Goal: Task Accomplishment & Management: Manage account settings

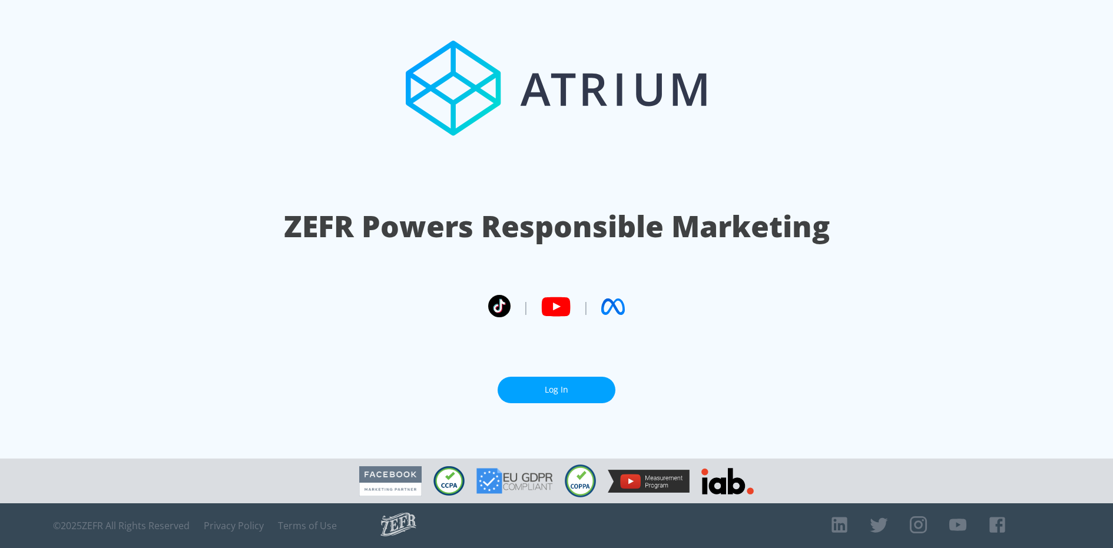
click at [545, 388] on link "Log In" at bounding box center [557, 390] width 118 height 26
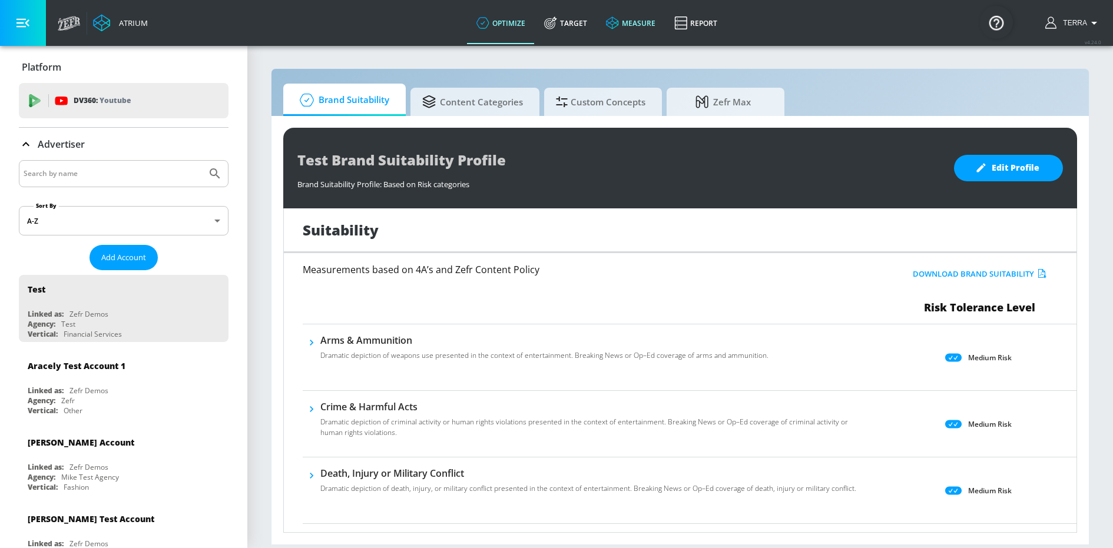
click at [628, 25] on link "measure" at bounding box center [630, 23] width 68 height 42
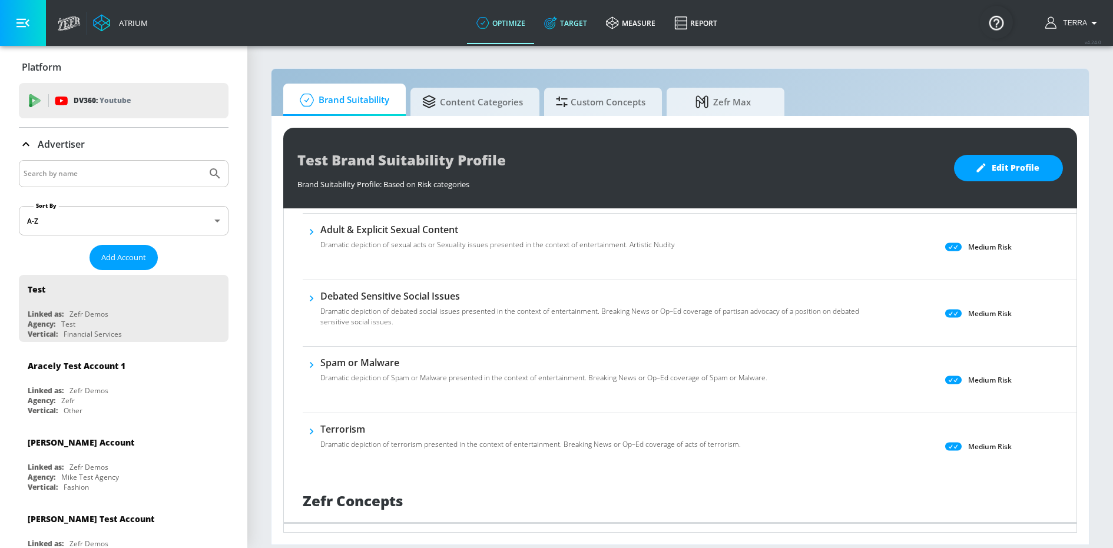
scroll to position [642, 0]
click at [466, 105] on span "Content Categories" at bounding box center [472, 100] width 101 height 28
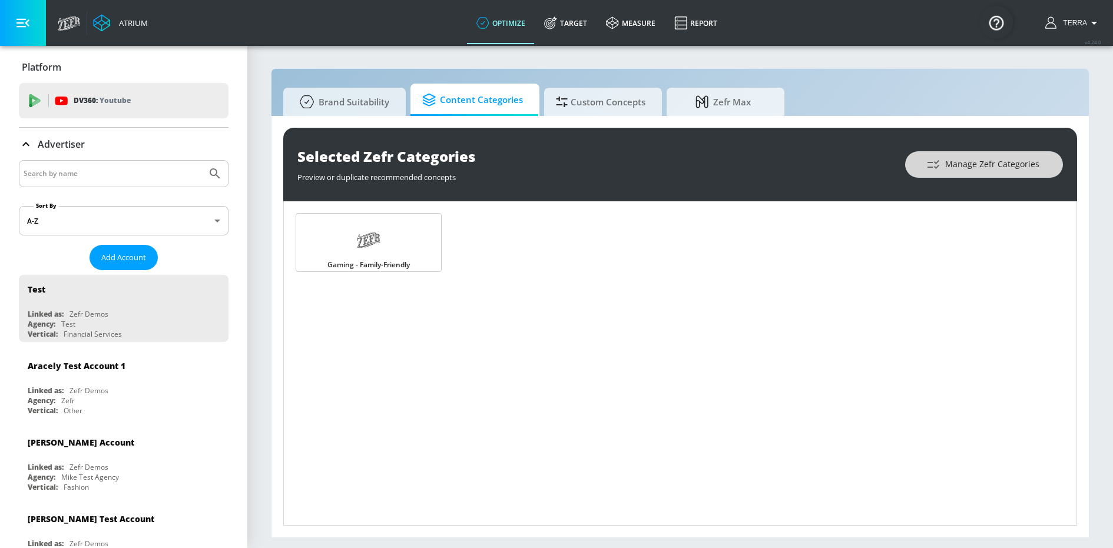
click at [991, 171] on span "Manage Zefr Categories" at bounding box center [984, 164] width 111 height 15
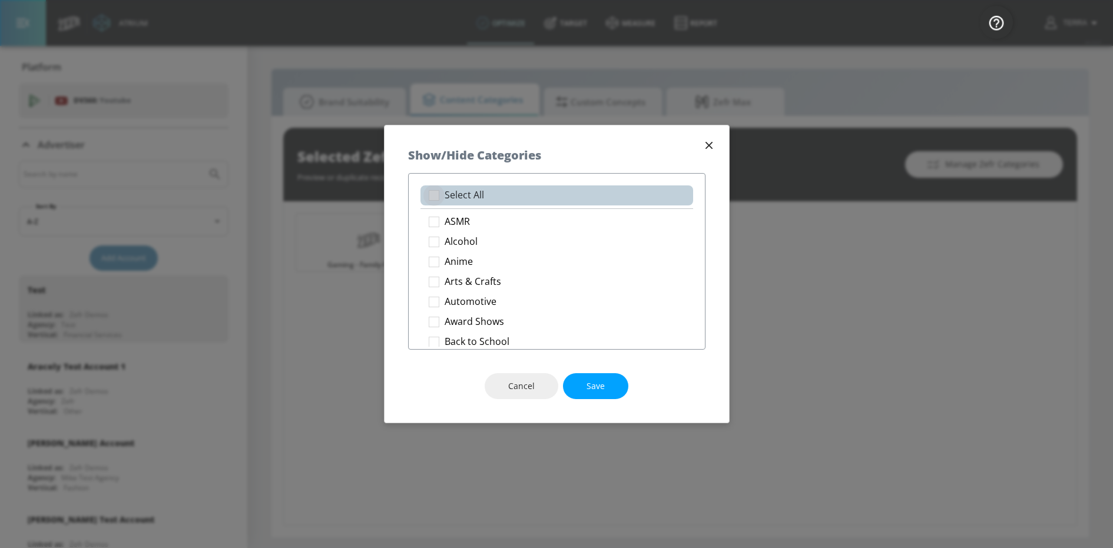
click at [435, 196] on input "checkbox" at bounding box center [433, 195] width 21 height 21
checkbox input "true"
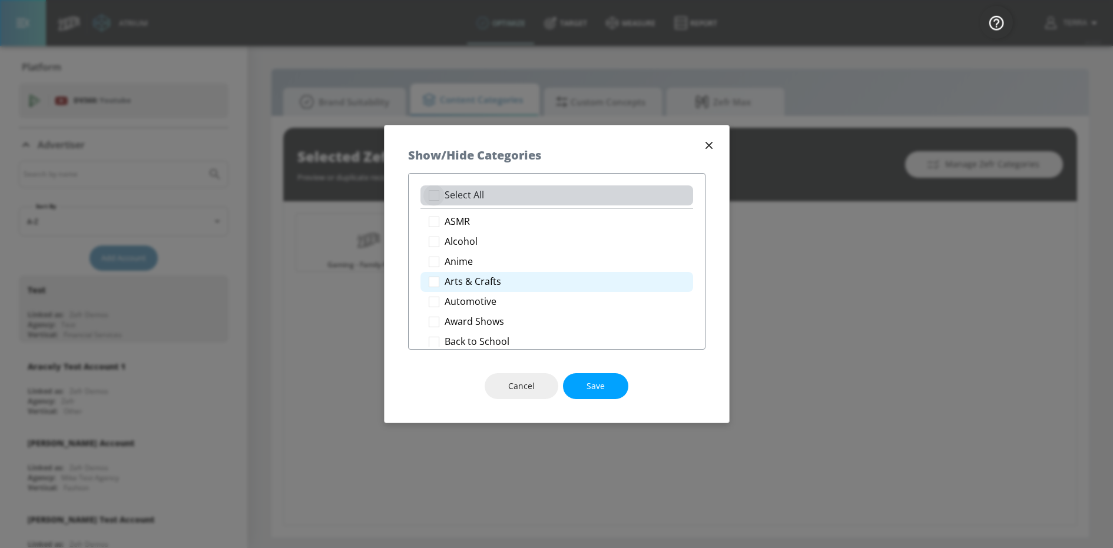
checkbox input "true"
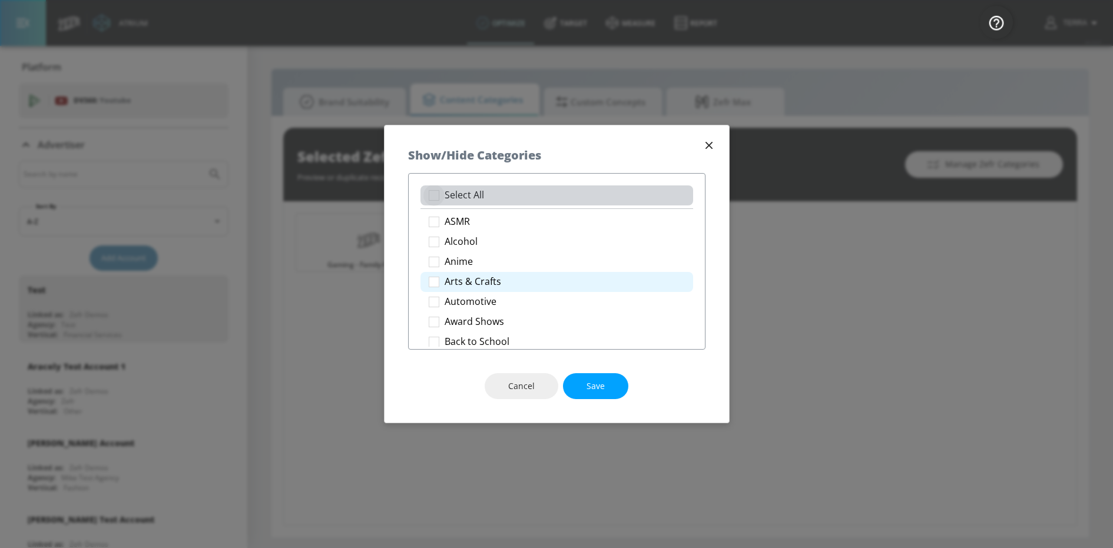
checkbox input "true"
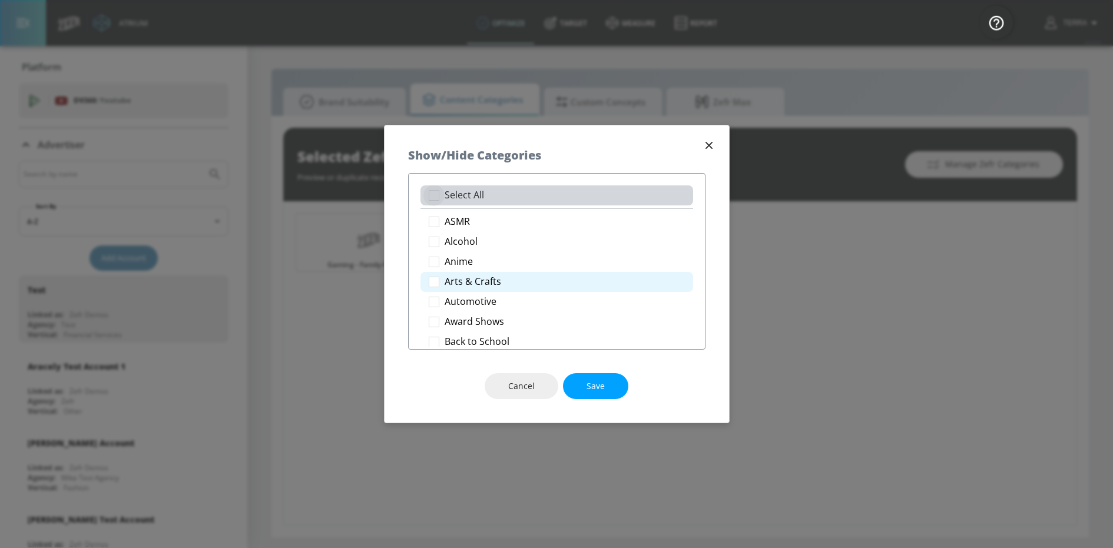
checkbox input "true"
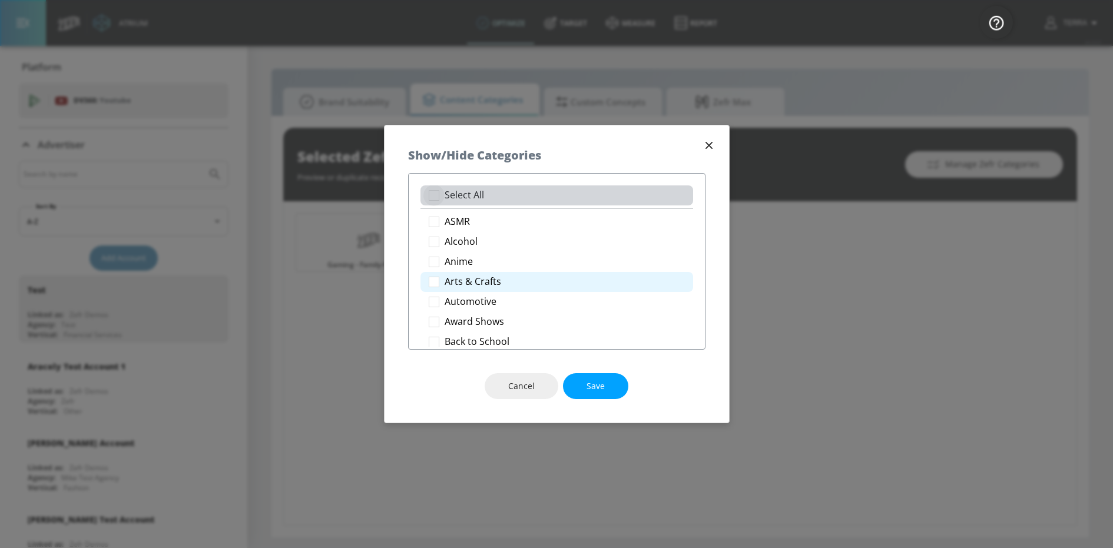
checkbox input "true"
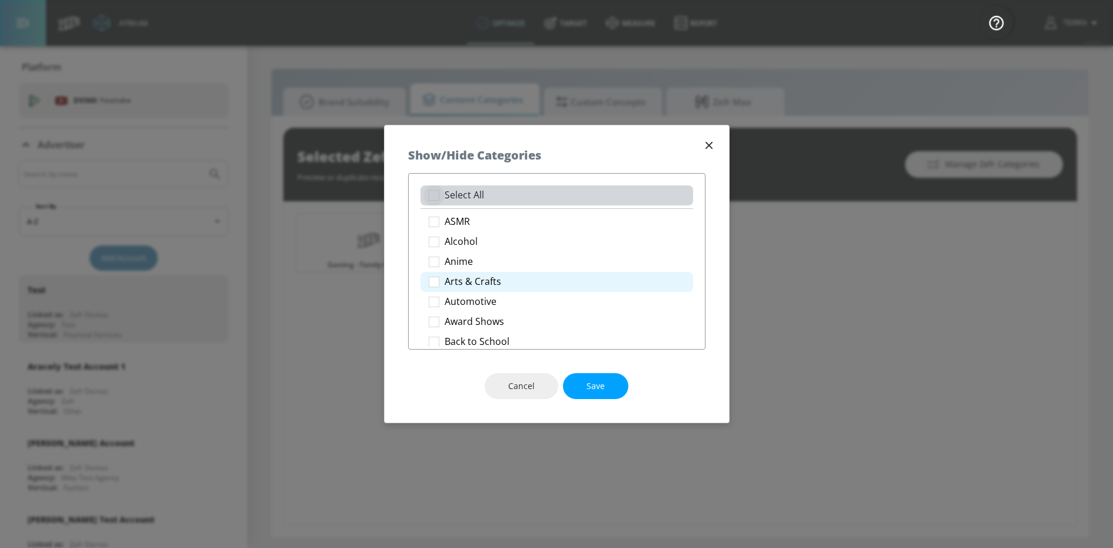
checkbox input "true"
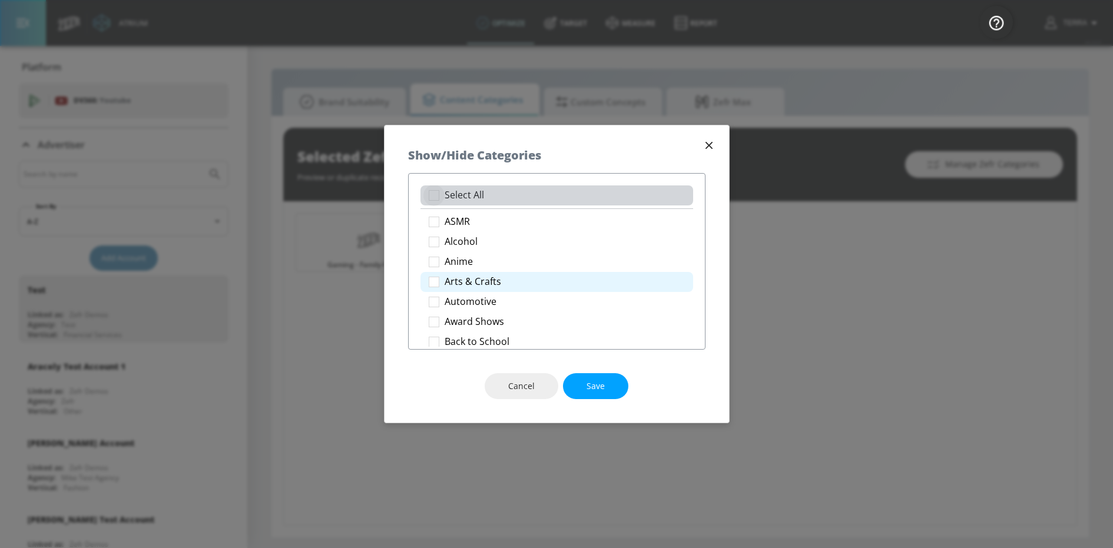
checkbox input "true"
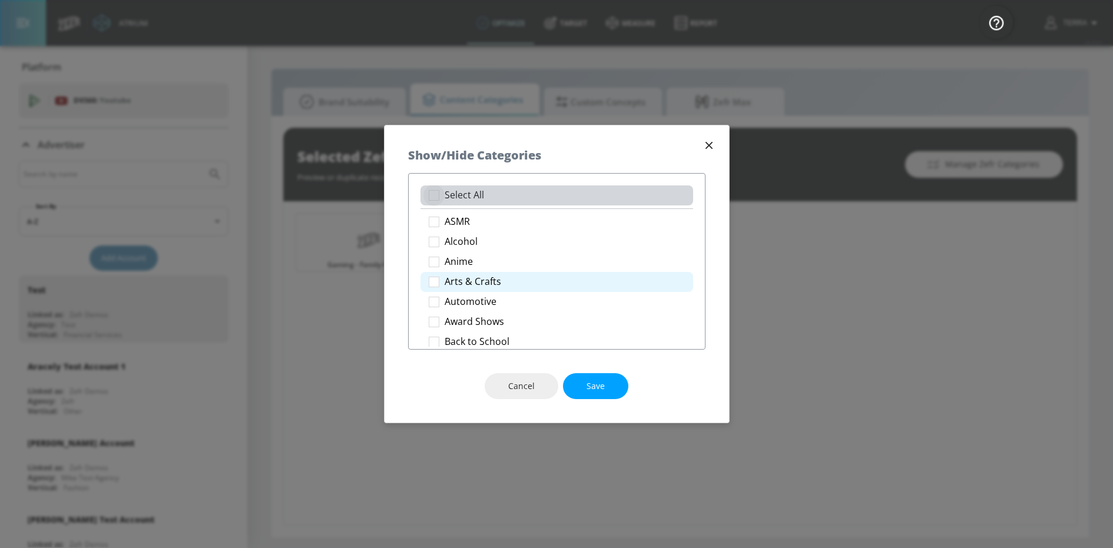
checkbox input "true"
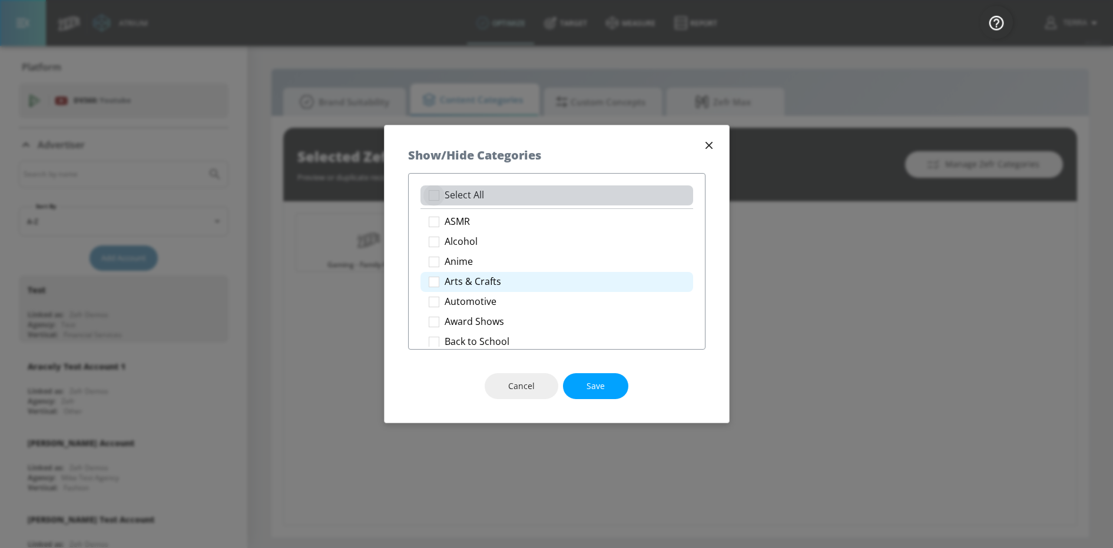
checkbox input "true"
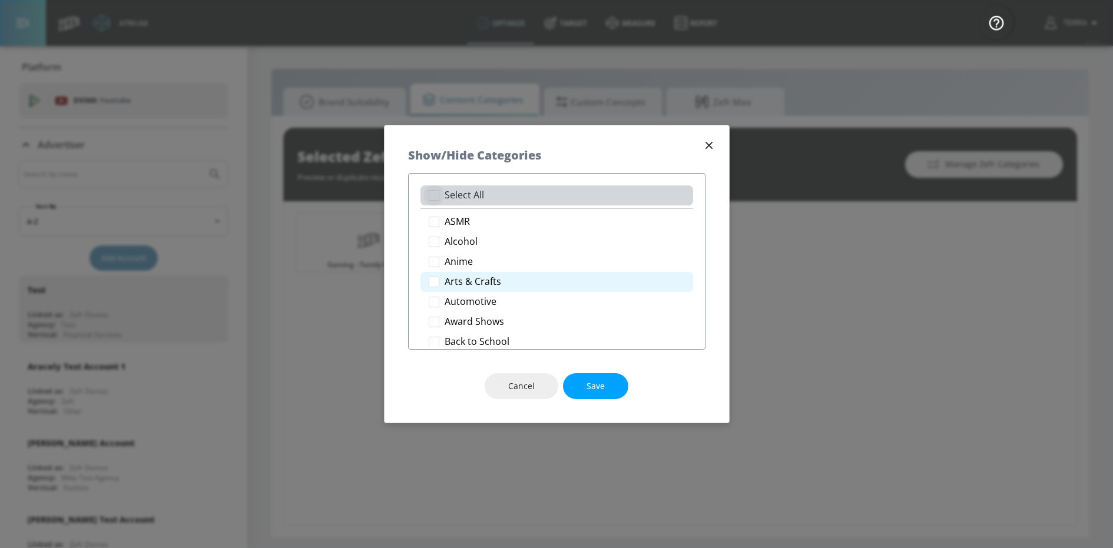
checkbox input "true"
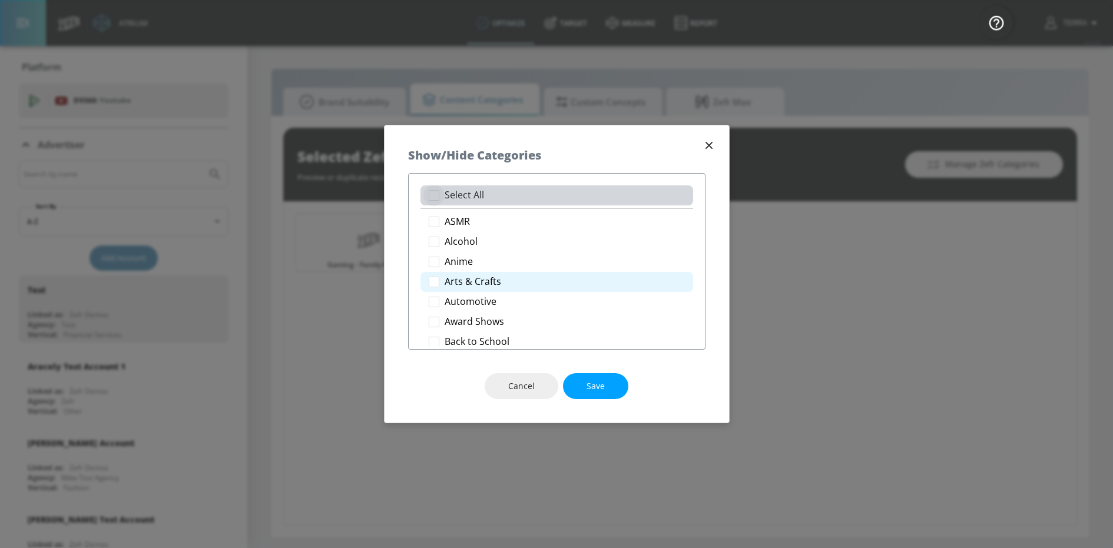
checkbox input "true"
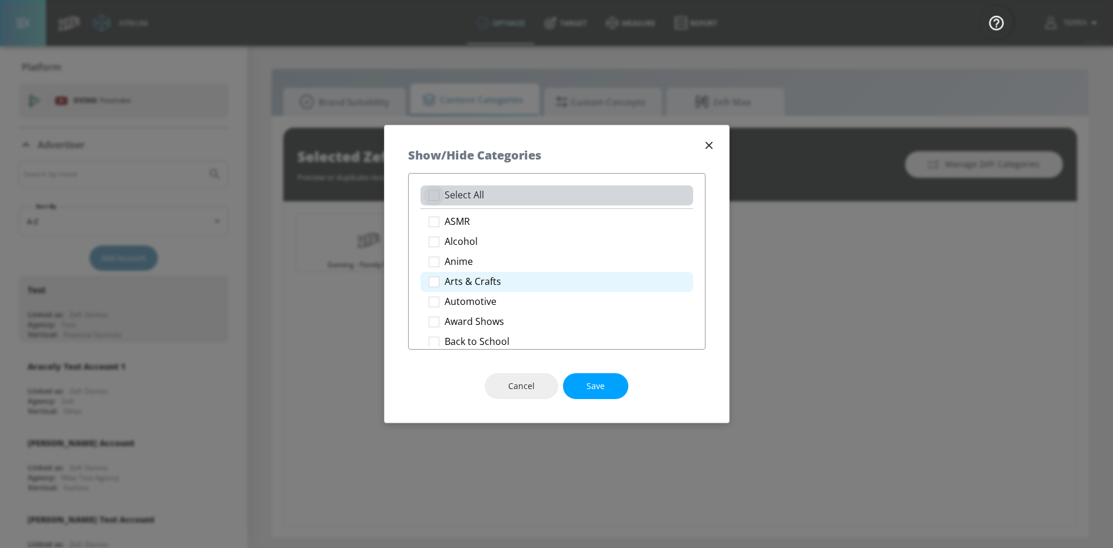
checkbox input "true"
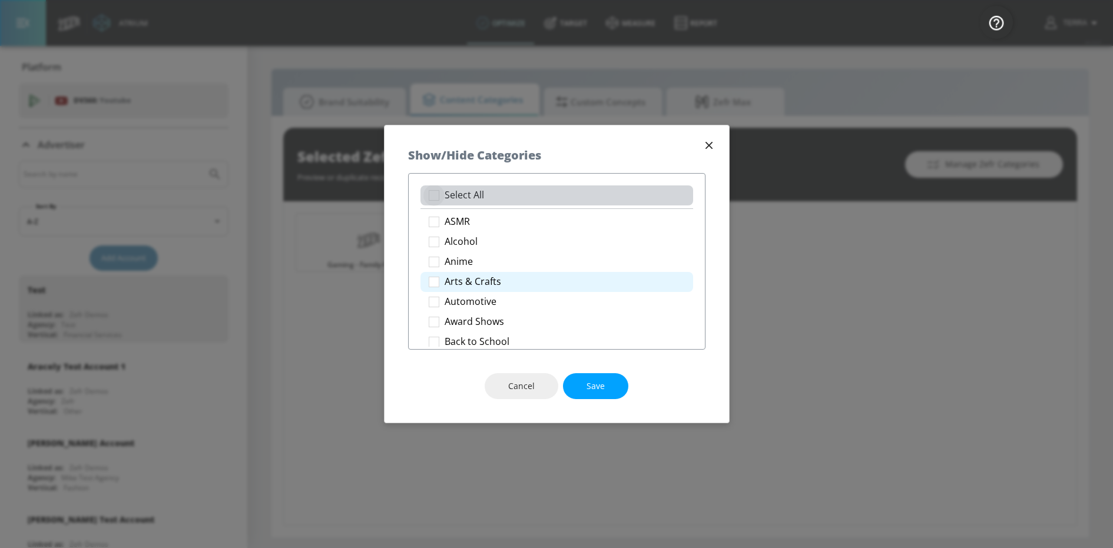
checkbox input "true"
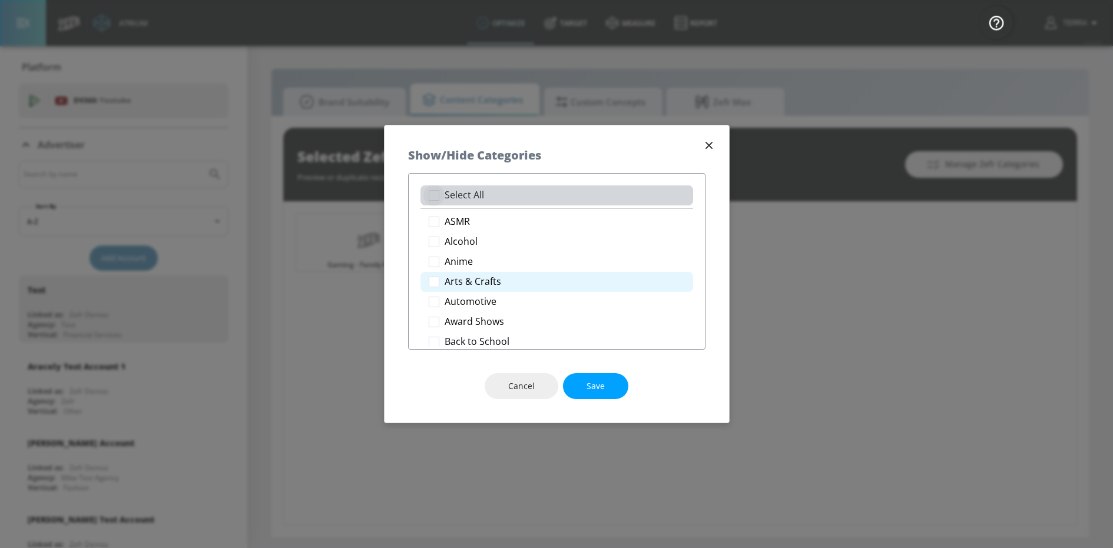
checkbox input "true"
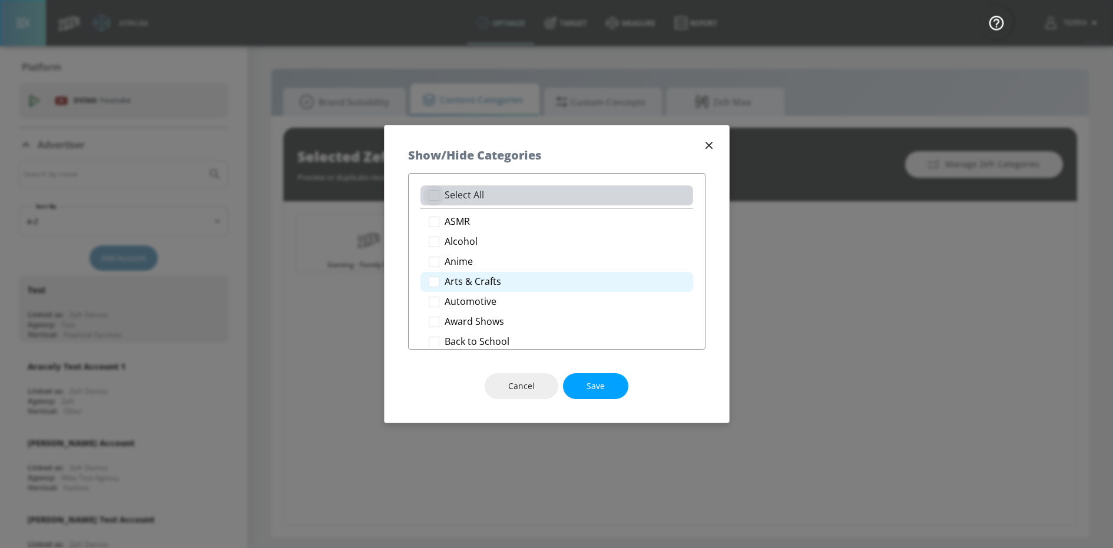
checkbox input "true"
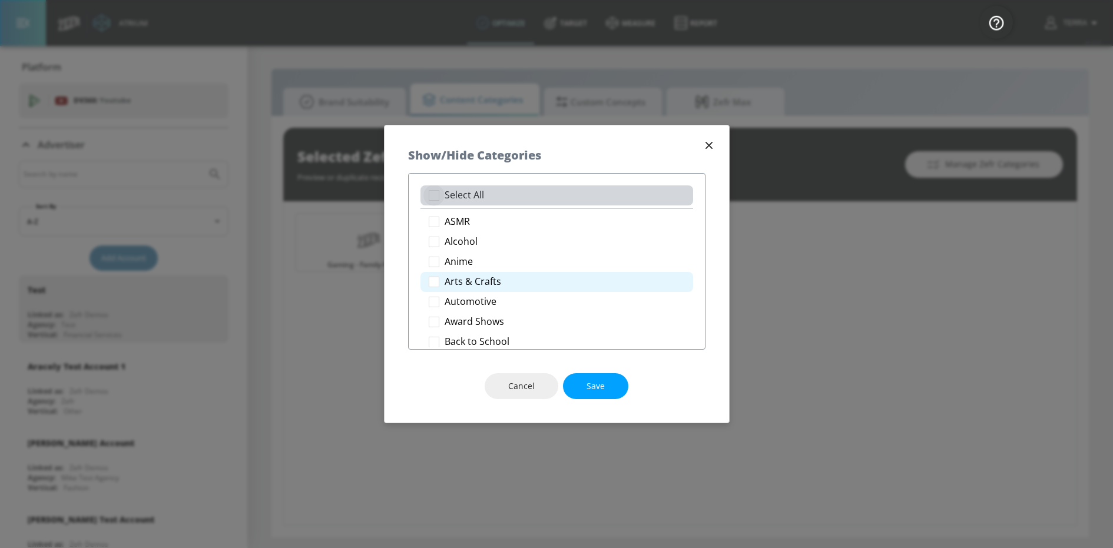
checkbox input "true"
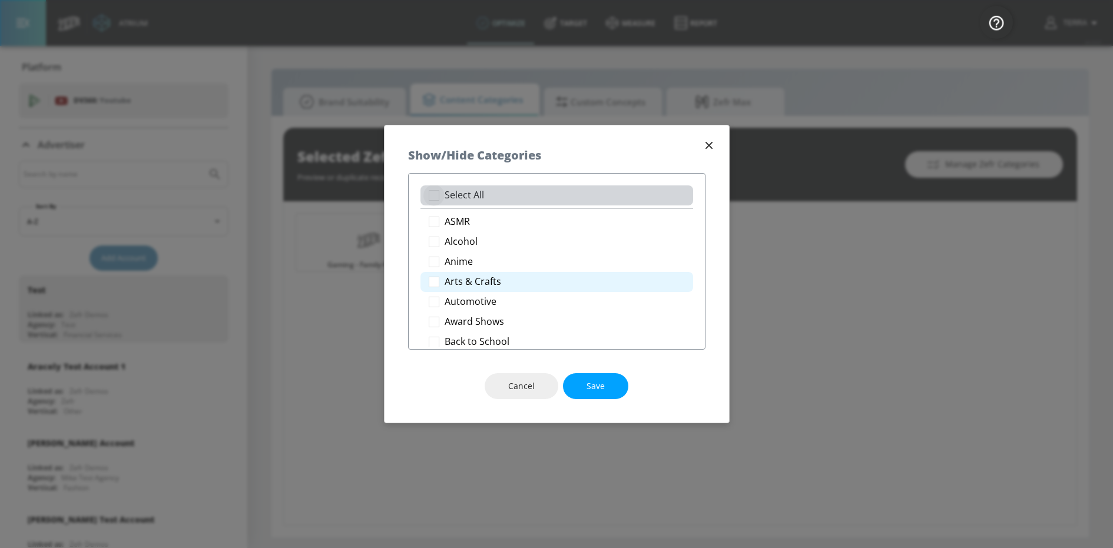
checkbox input "true"
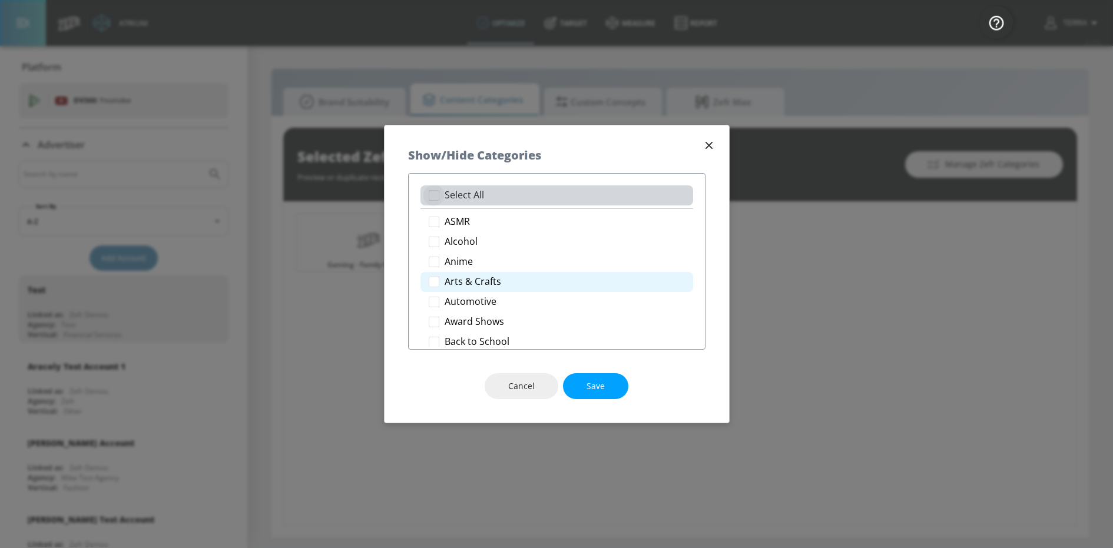
checkbox input "true"
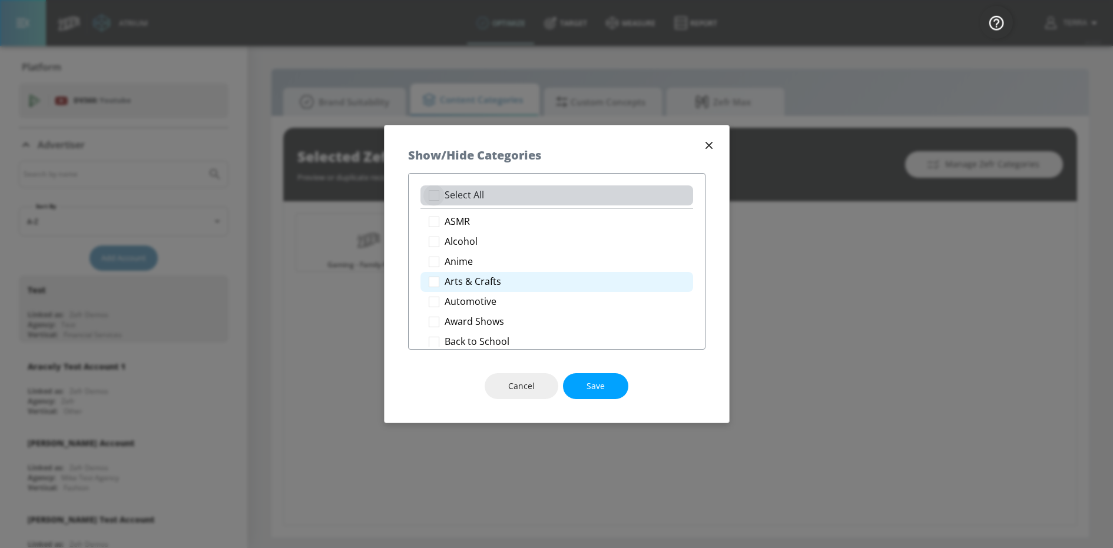
checkbox input "true"
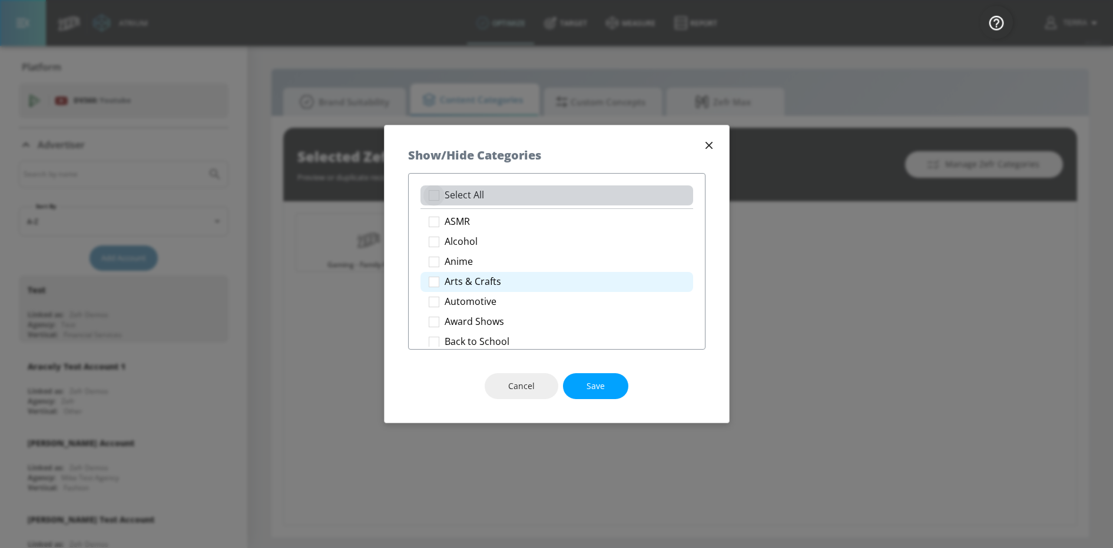
checkbox input "true"
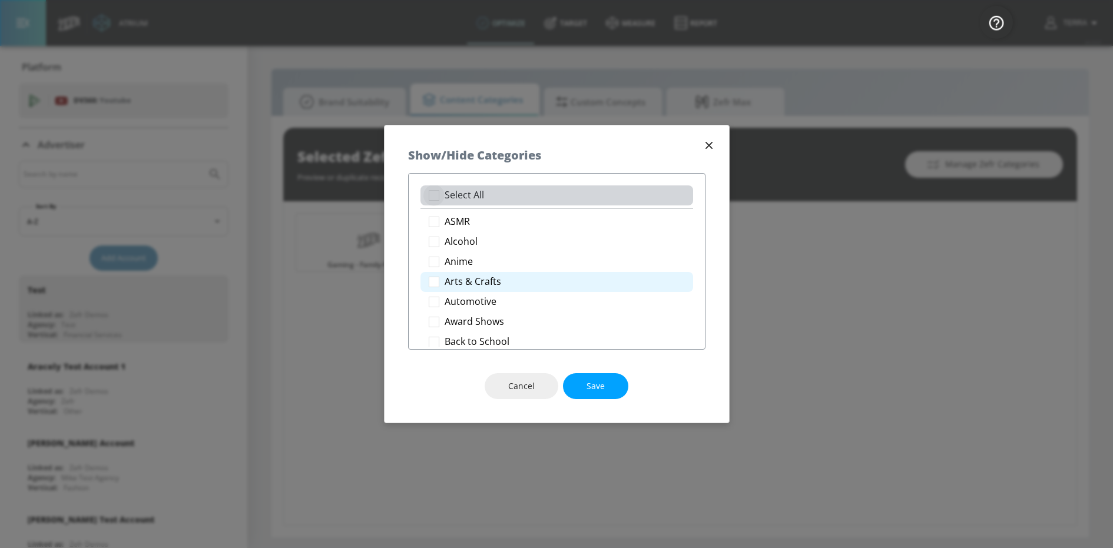
checkbox input "true"
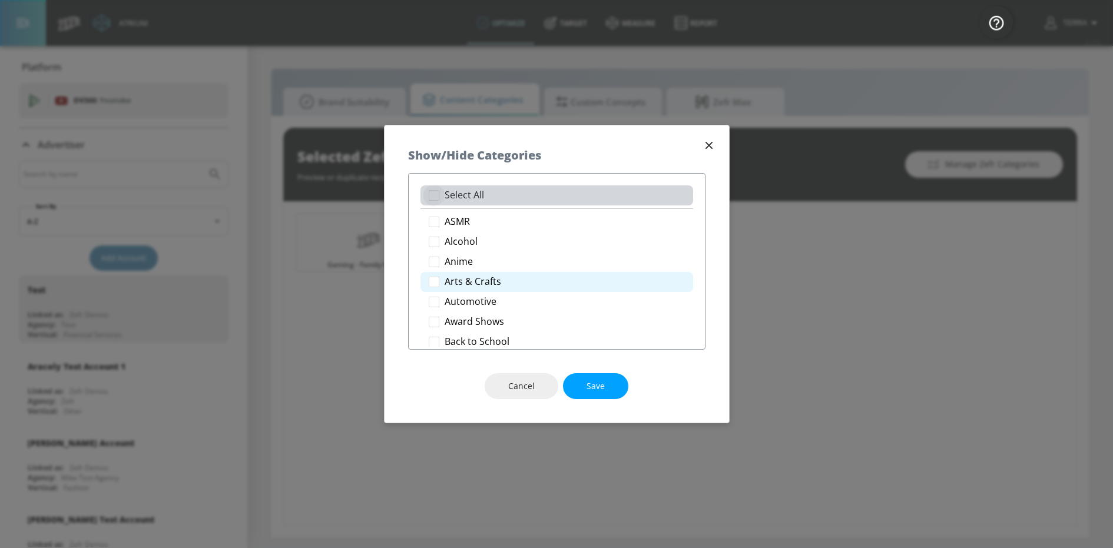
checkbox input "true"
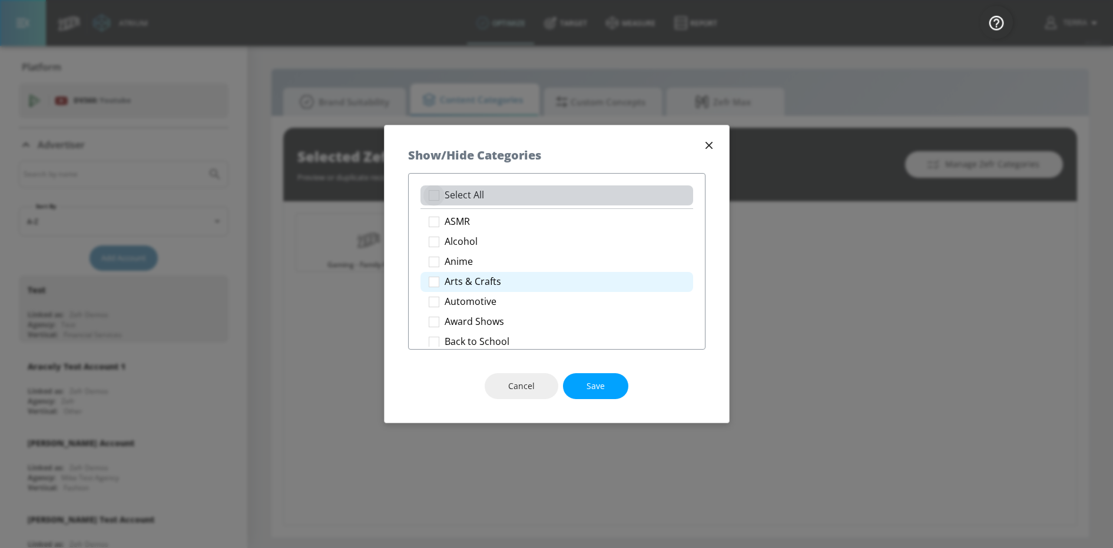
checkbox input "true"
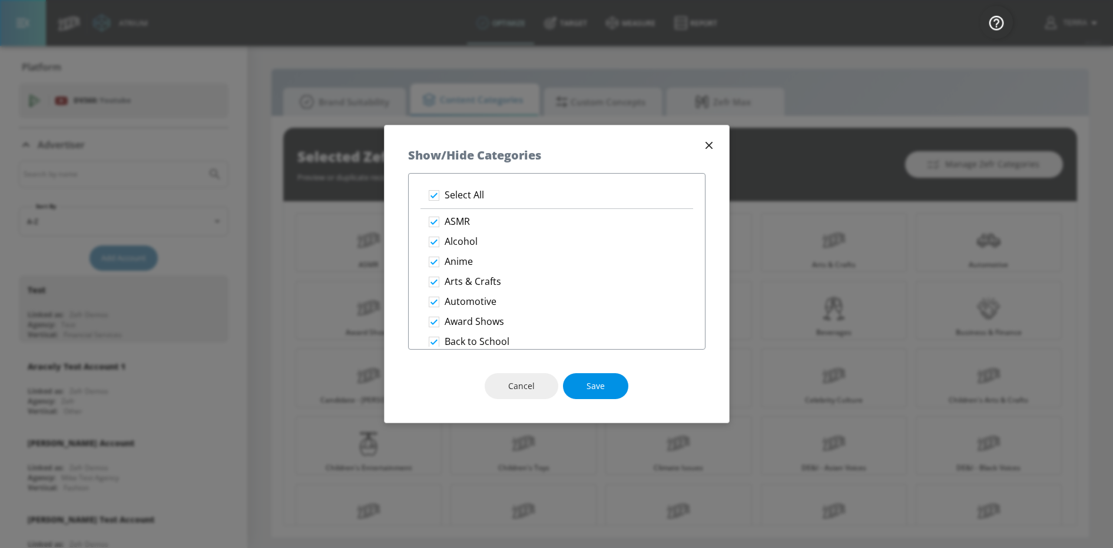
click at [598, 390] on span "Save" at bounding box center [595, 386] width 18 height 15
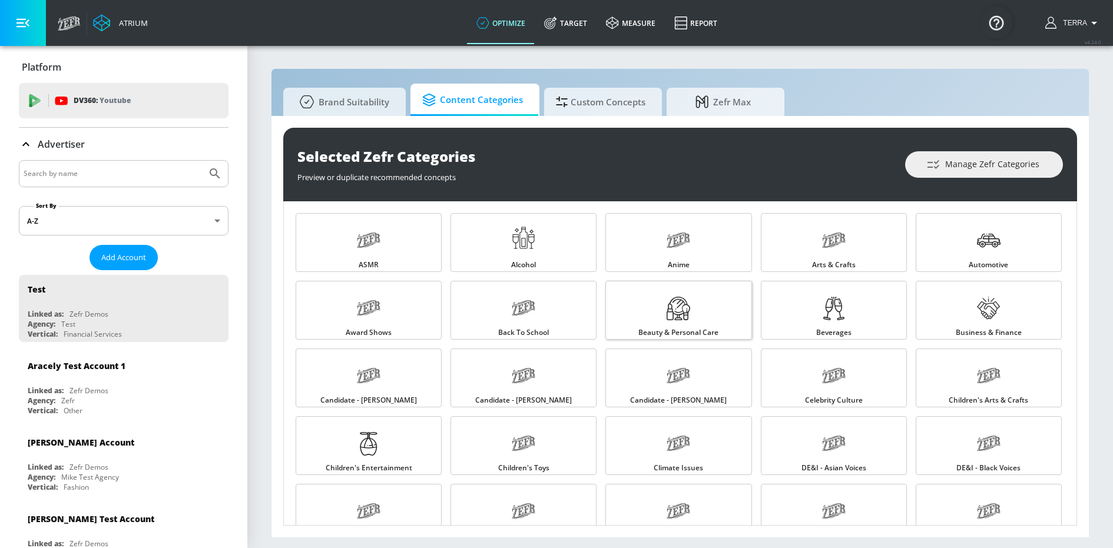
click at [682, 320] on div at bounding box center [679, 310] width 24 height 26
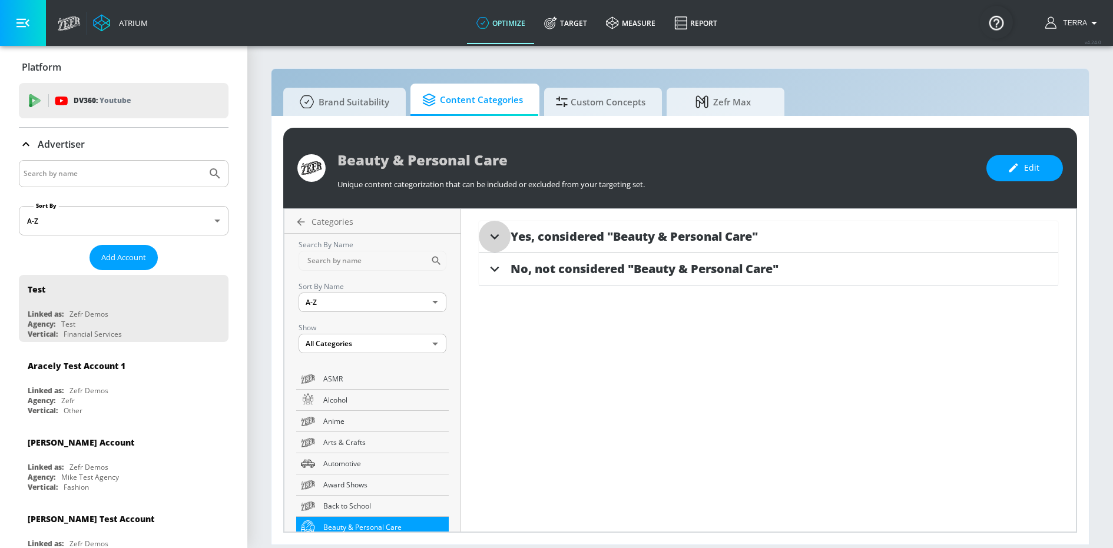
click at [495, 236] on icon at bounding box center [495, 237] width 18 height 18
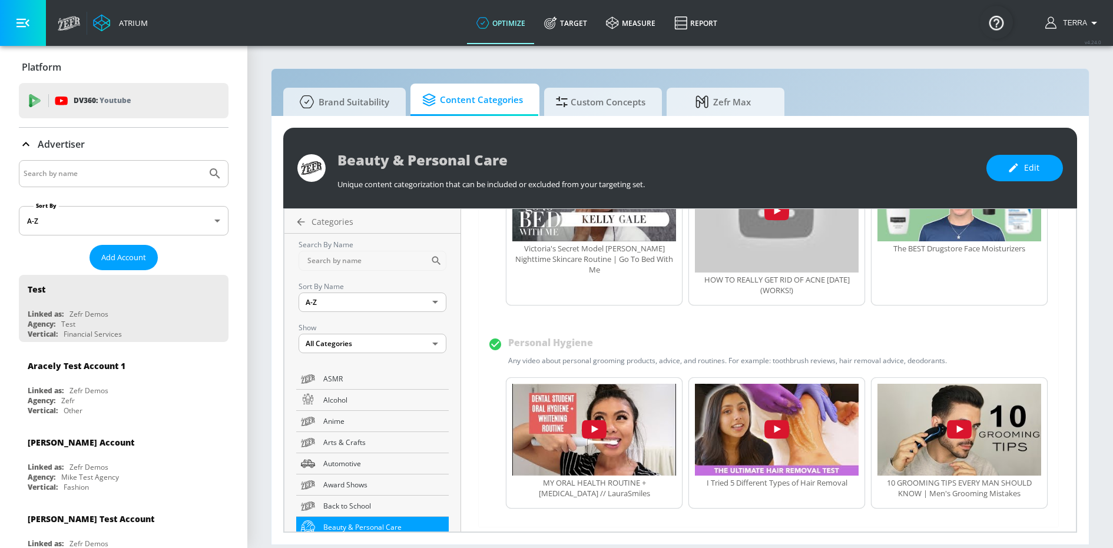
scroll to position [1026, 0]
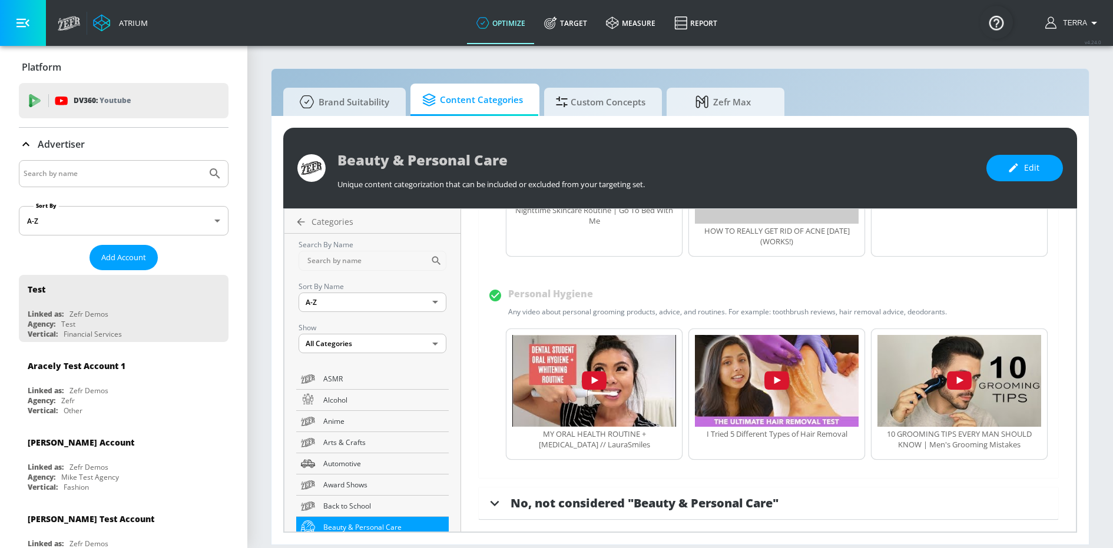
click at [496, 503] on icon at bounding box center [494, 503] width 9 height 5
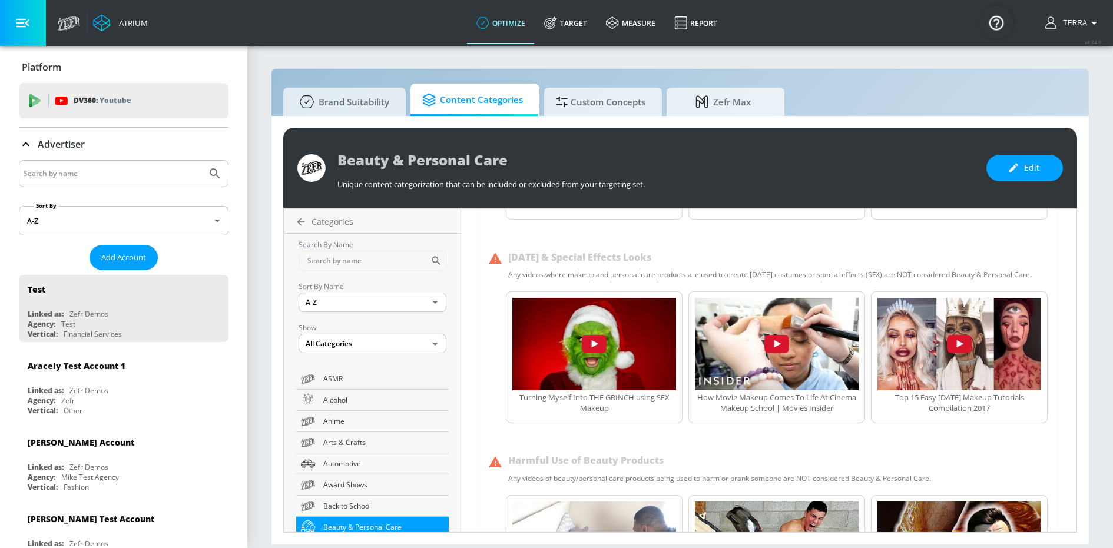
scroll to position [1998, 0]
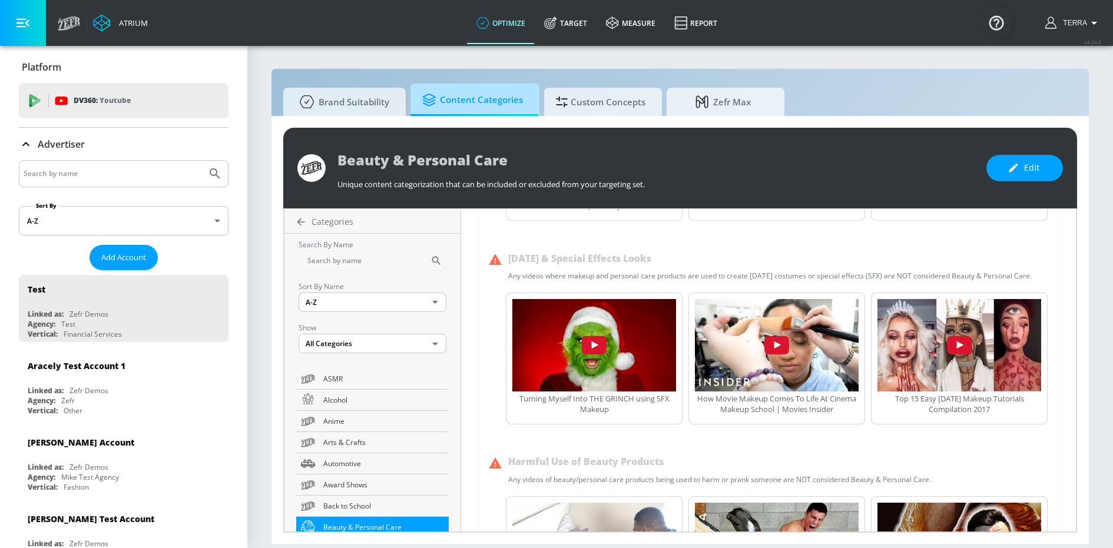
click at [482, 102] on span "Content Categories" at bounding box center [472, 100] width 101 height 28
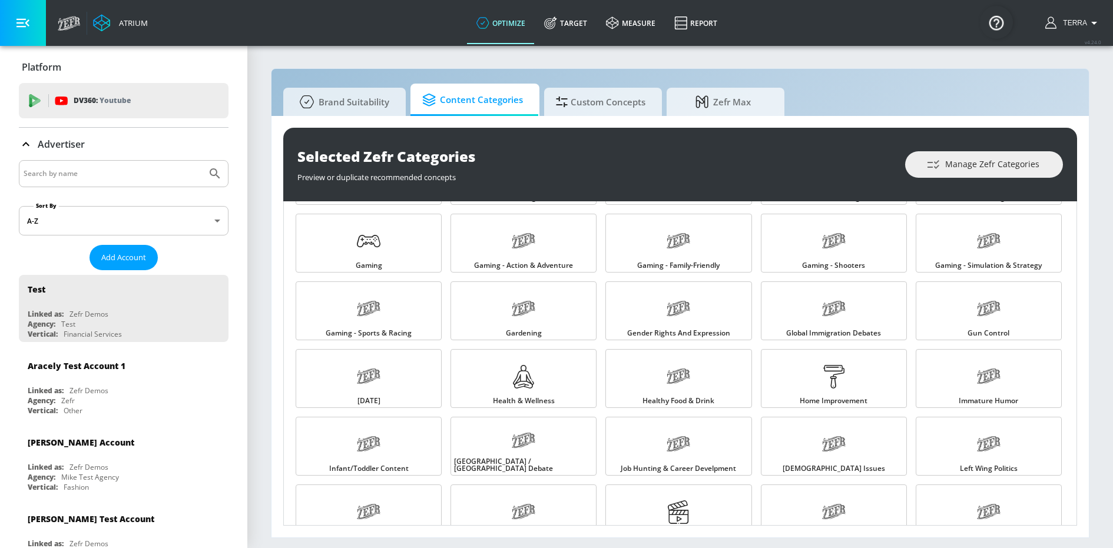
scroll to position [474, 0]
click at [348, 374] on link "[DATE]" at bounding box center [369, 378] width 146 height 59
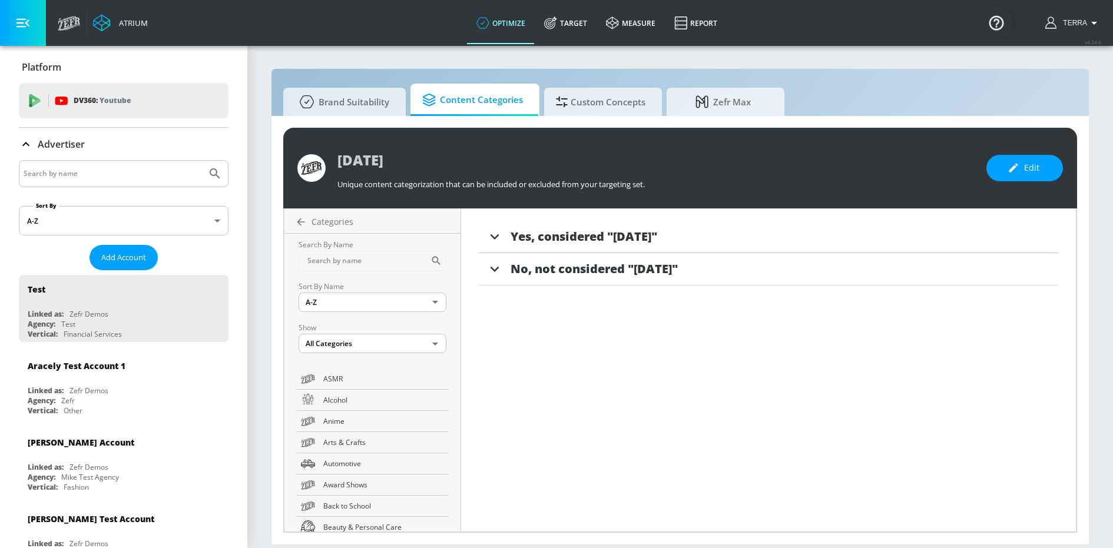
drag, startPoint x: 496, startPoint y: 237, endPoint x: 849, endPoint y: 264, distance: 354.3
click at [496, 237] on icon at bounding box center [494, 236] width 9 height 5
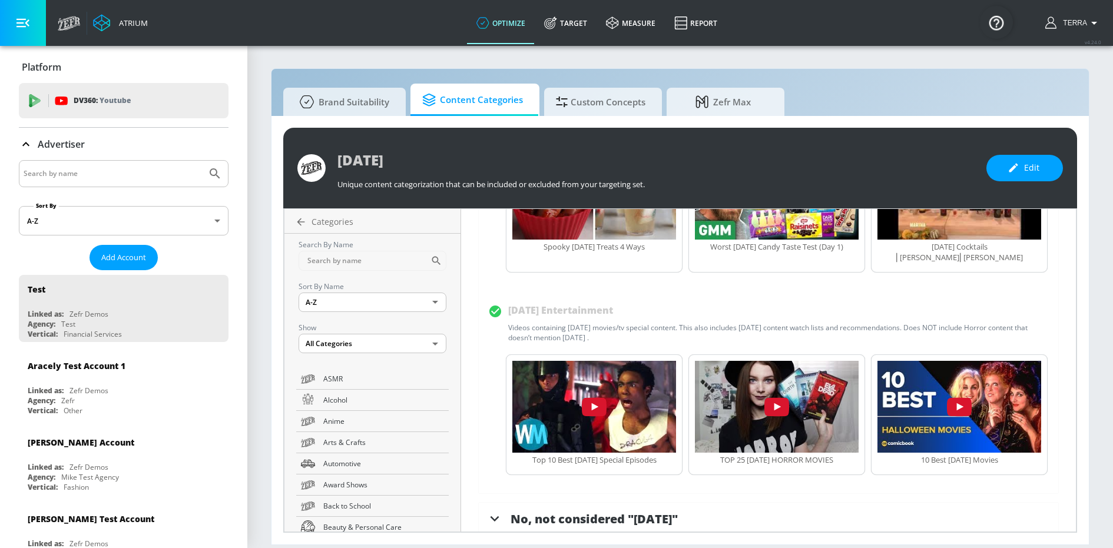
scroll to position [793, 0]
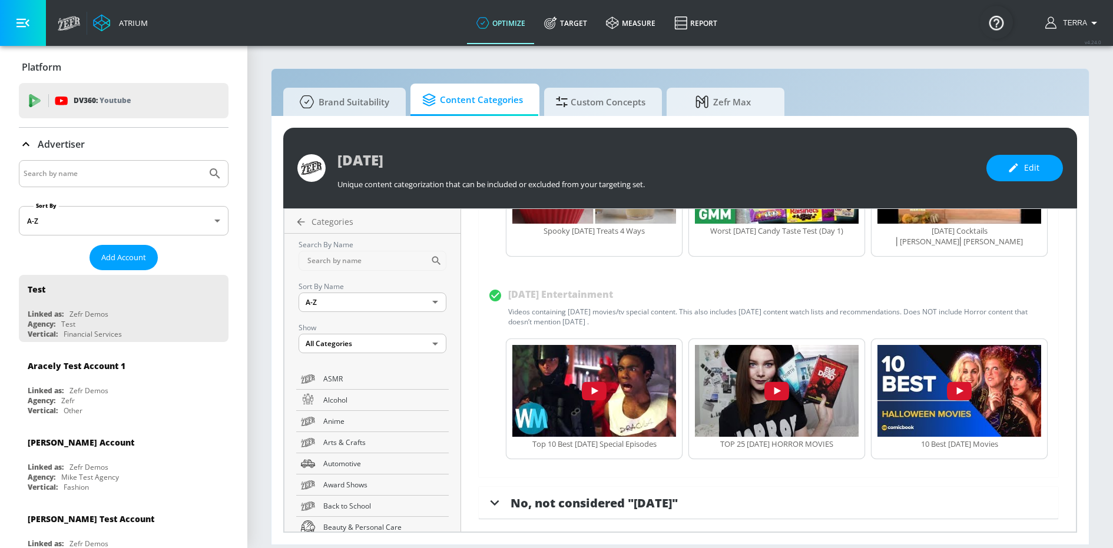
drag, startPoint x: 497, startPoint y: 503, endPoint x: 518, endPoint y: 500, distance: 20.8
click at [497, 503] on icon at bounding box center [494, 502] width 9 height 5
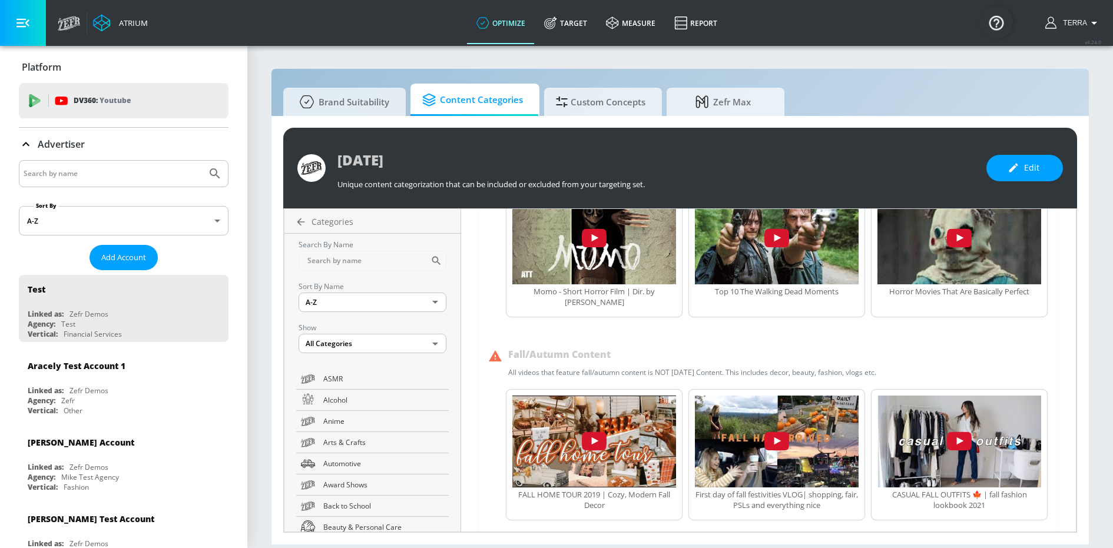
scroll to position [1202, 0]
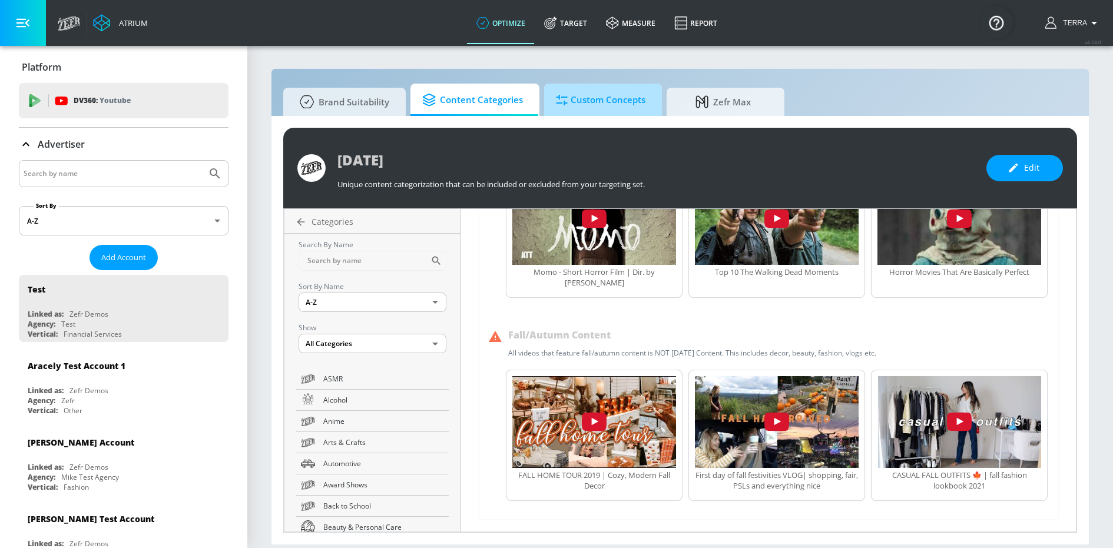
click at [599, 103] on span "Custom Concepts" at bounding box center [600, 100] width 89 height 28
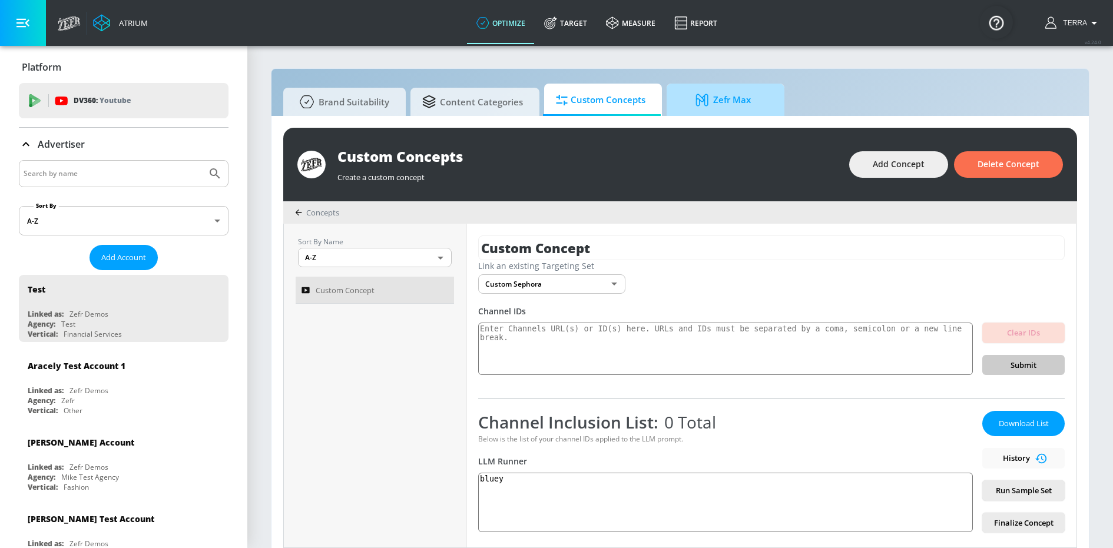
click at [722, 107] on span "Zefr Max" at bounding box center [722, 100] width 89 height 28
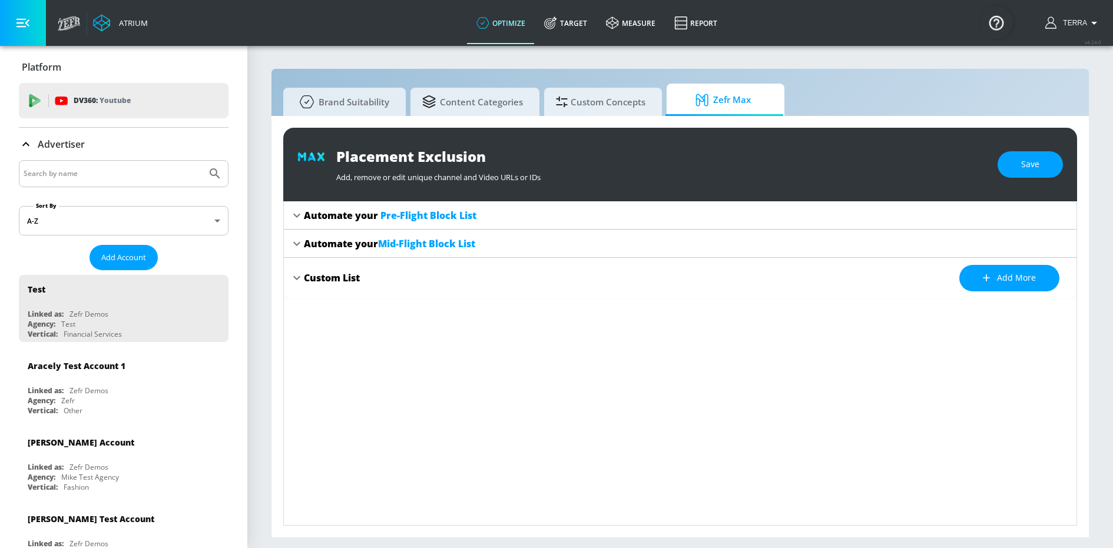
click at [298, 214] on icon at bounding box center [297, 215] width 14 height 14
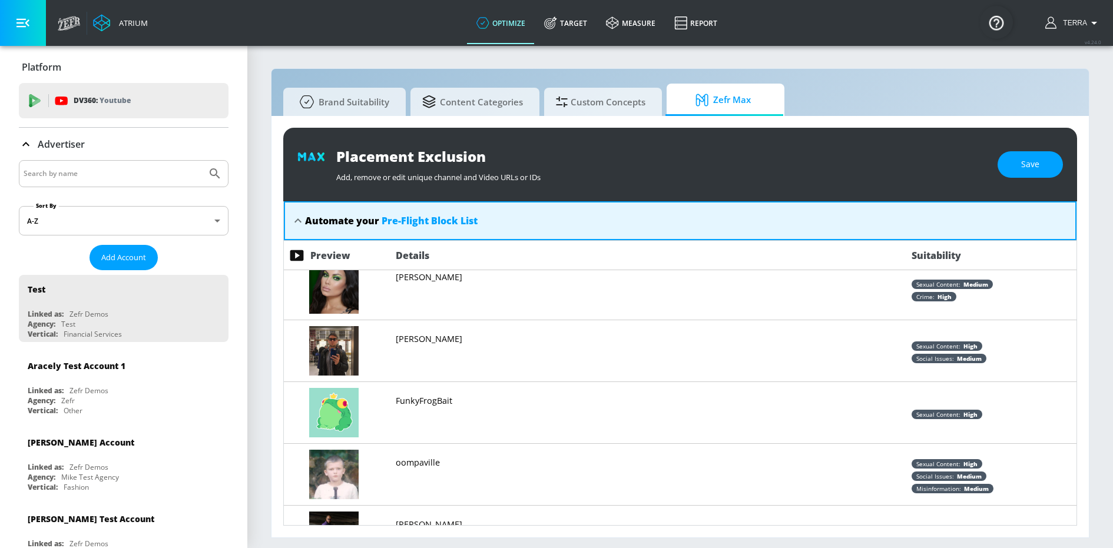
scroll to position [384, 0]
click at [565, 23] on link "Target" at bounding box center [566, 23] width 62 height 42
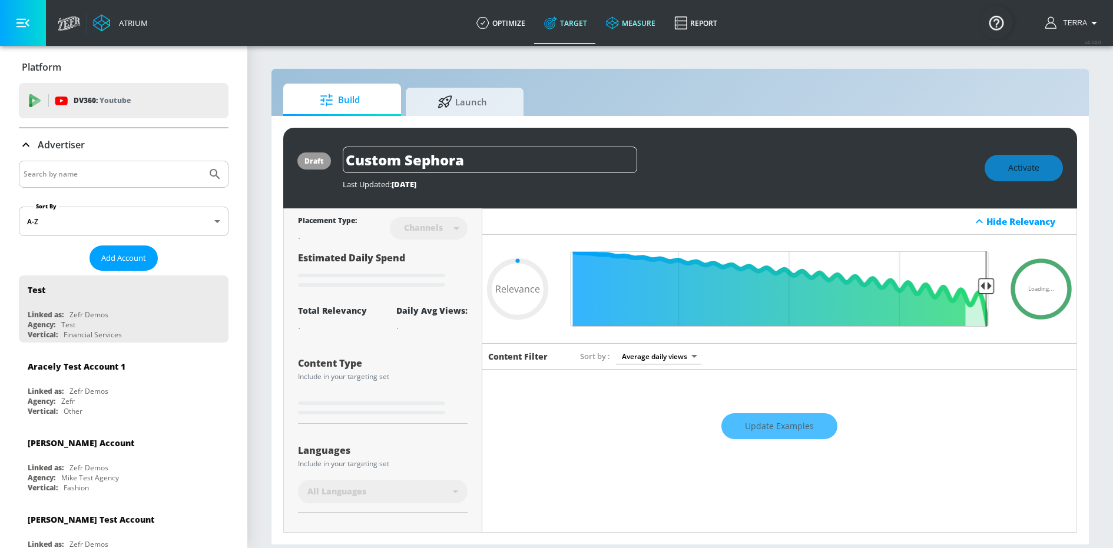
type input "0.05"
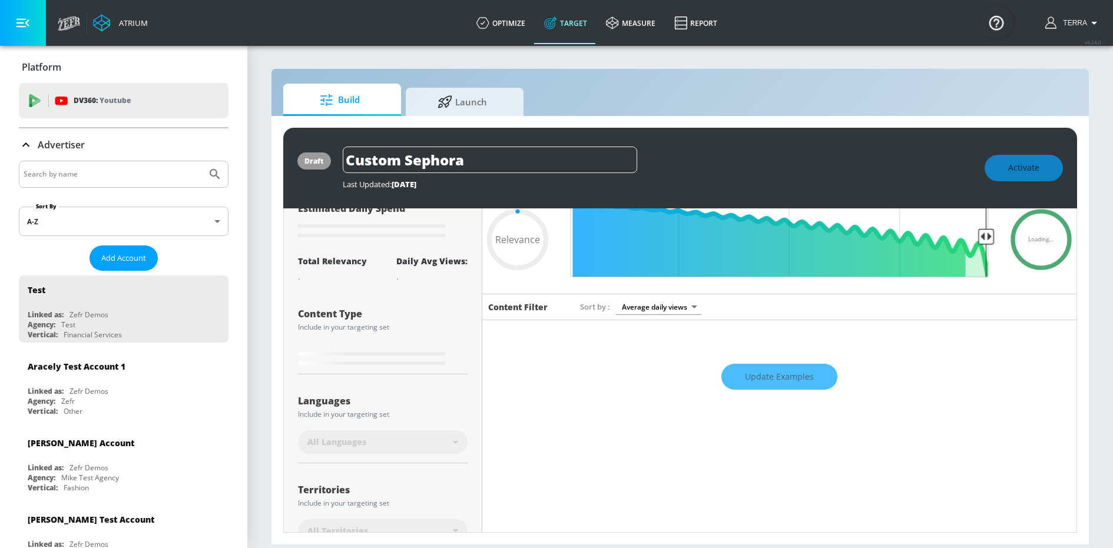
scroll to position [70, 0]
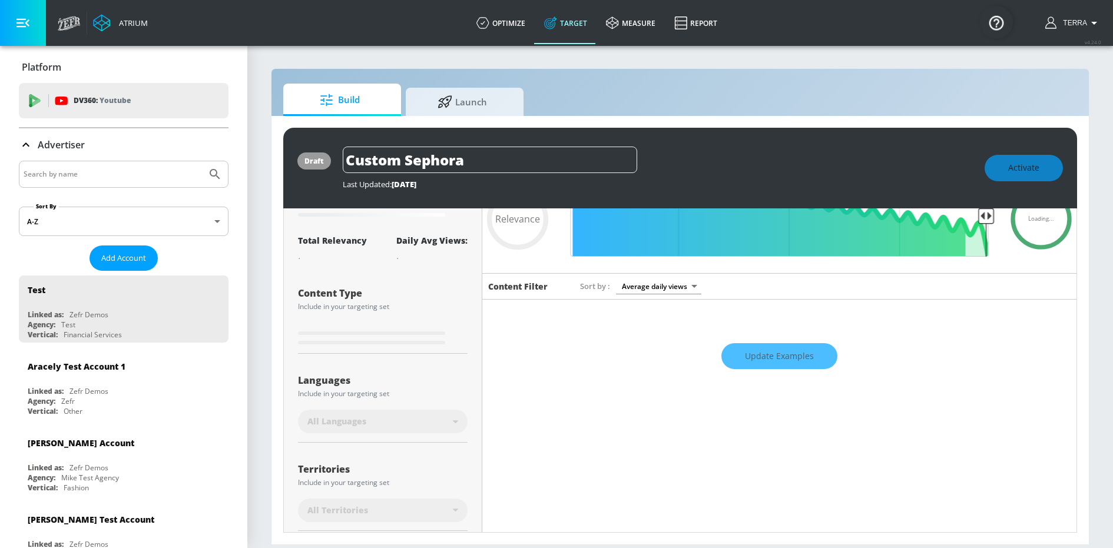
click at [456, 422] on icon at bounding box center [455, 421] width 5 height 3
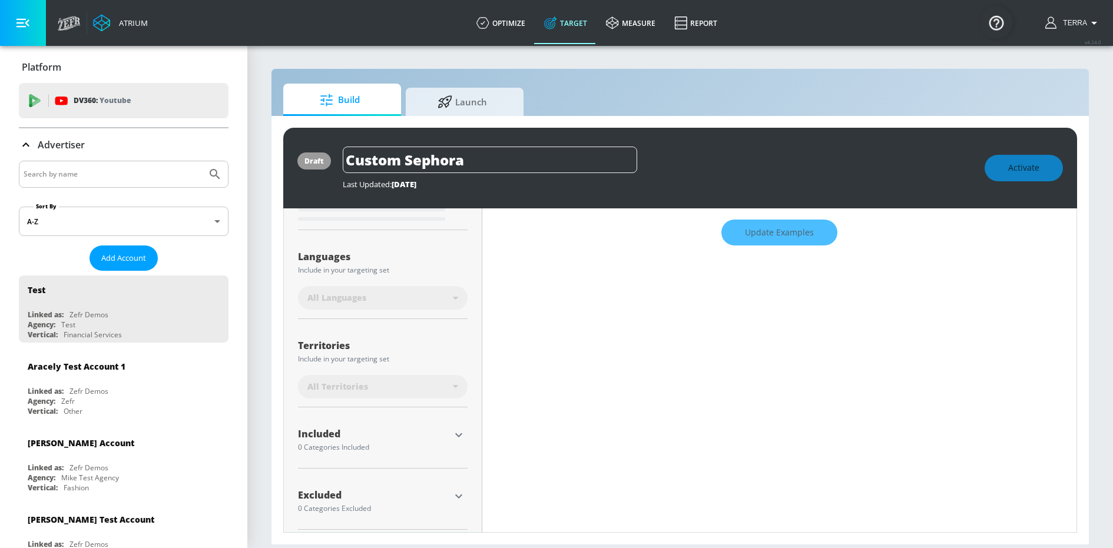
scroll to position [201, 0]
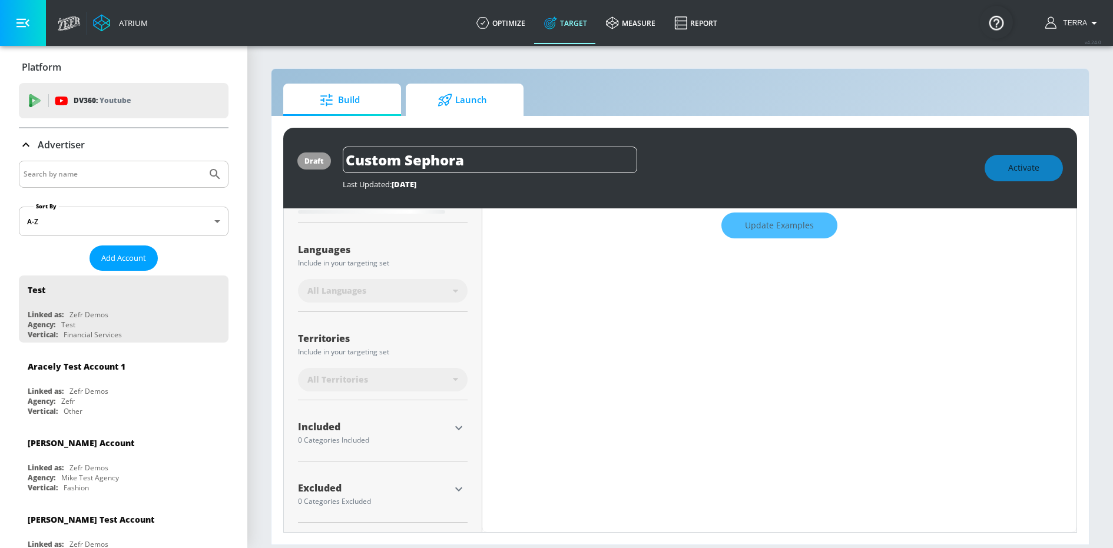
click at [463, 103] on span "Launch" at bounding box center [461, 100] width 89 height 28
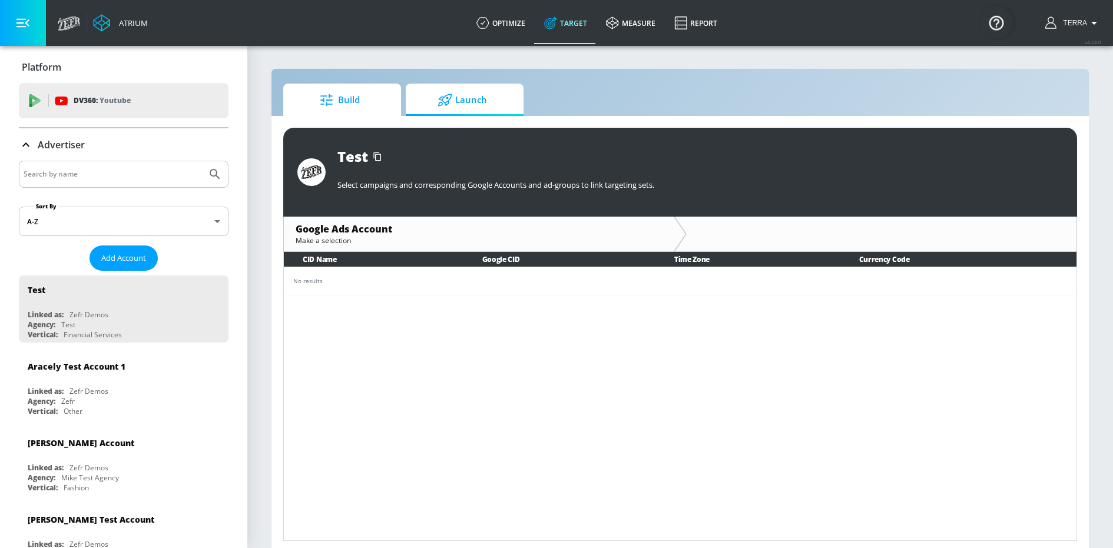
click at [337, 103] on div at bounding box center [329, 100] width 18 height 13
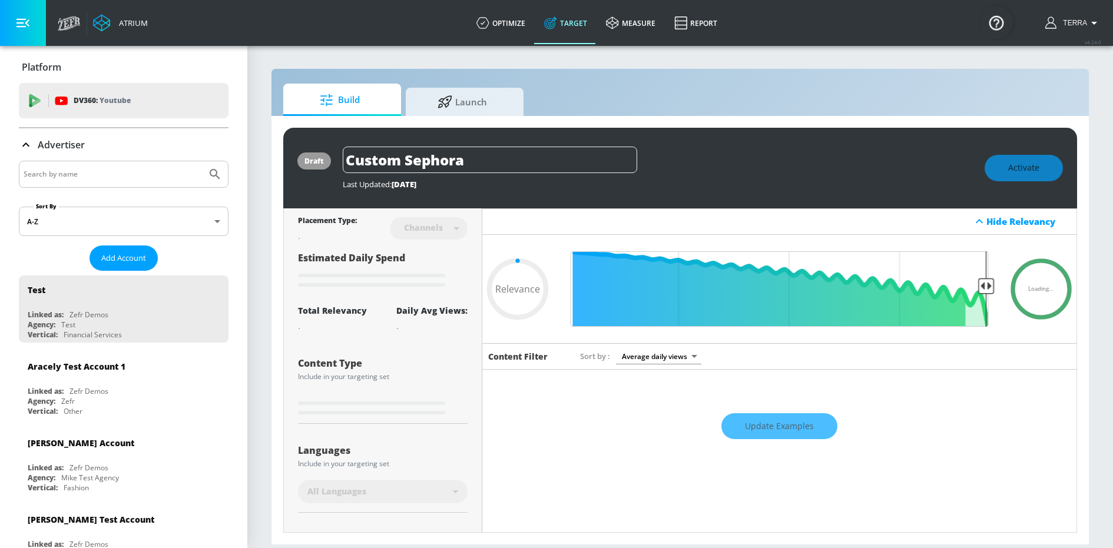
type input "0.6"
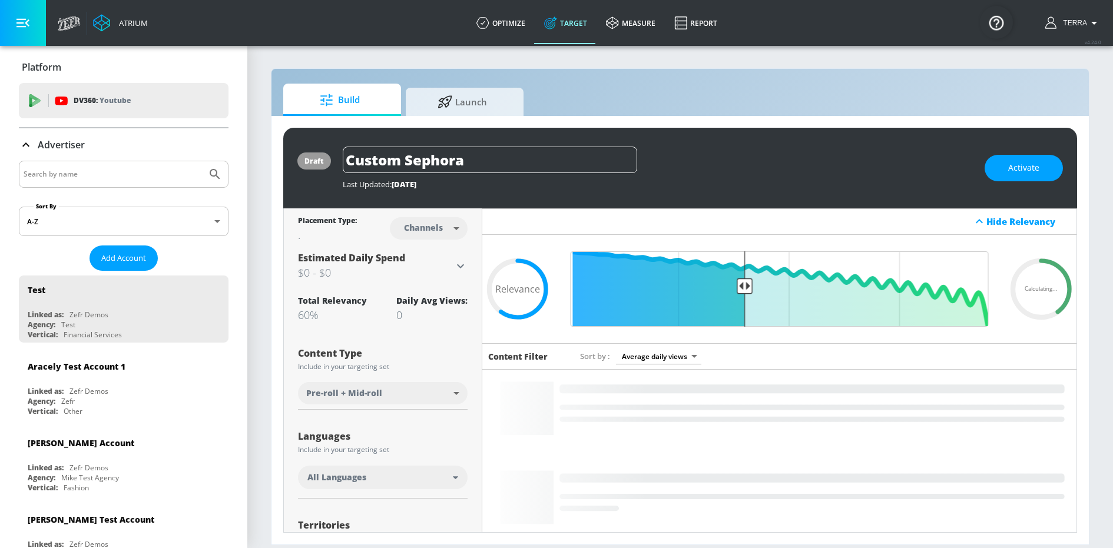
click at [111, 25] on link "Atrium" at bounding box center [120, 23] width 55 height 18
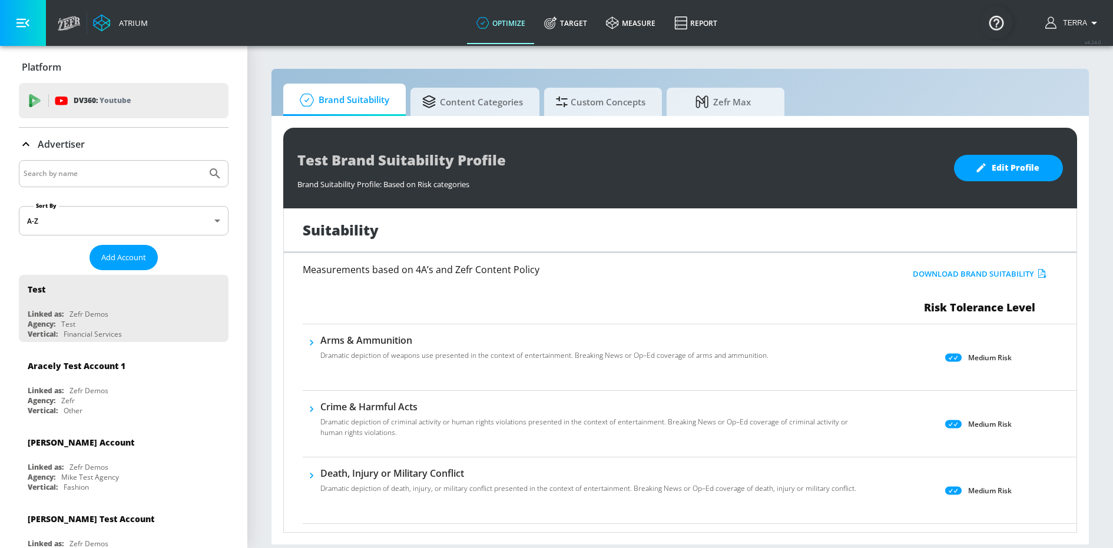
click at [102, 21] on icon at bounding box center [102, 23] width 18 height 18
click at [645, 24] on link "measure" at bounding box center [630, 23] width 68 height 42
click at [635, 22] on link "measure" at bounding box center [630, 23] width 68 height 42
